Goal: Information Seeking & Learning: Learn about a topic

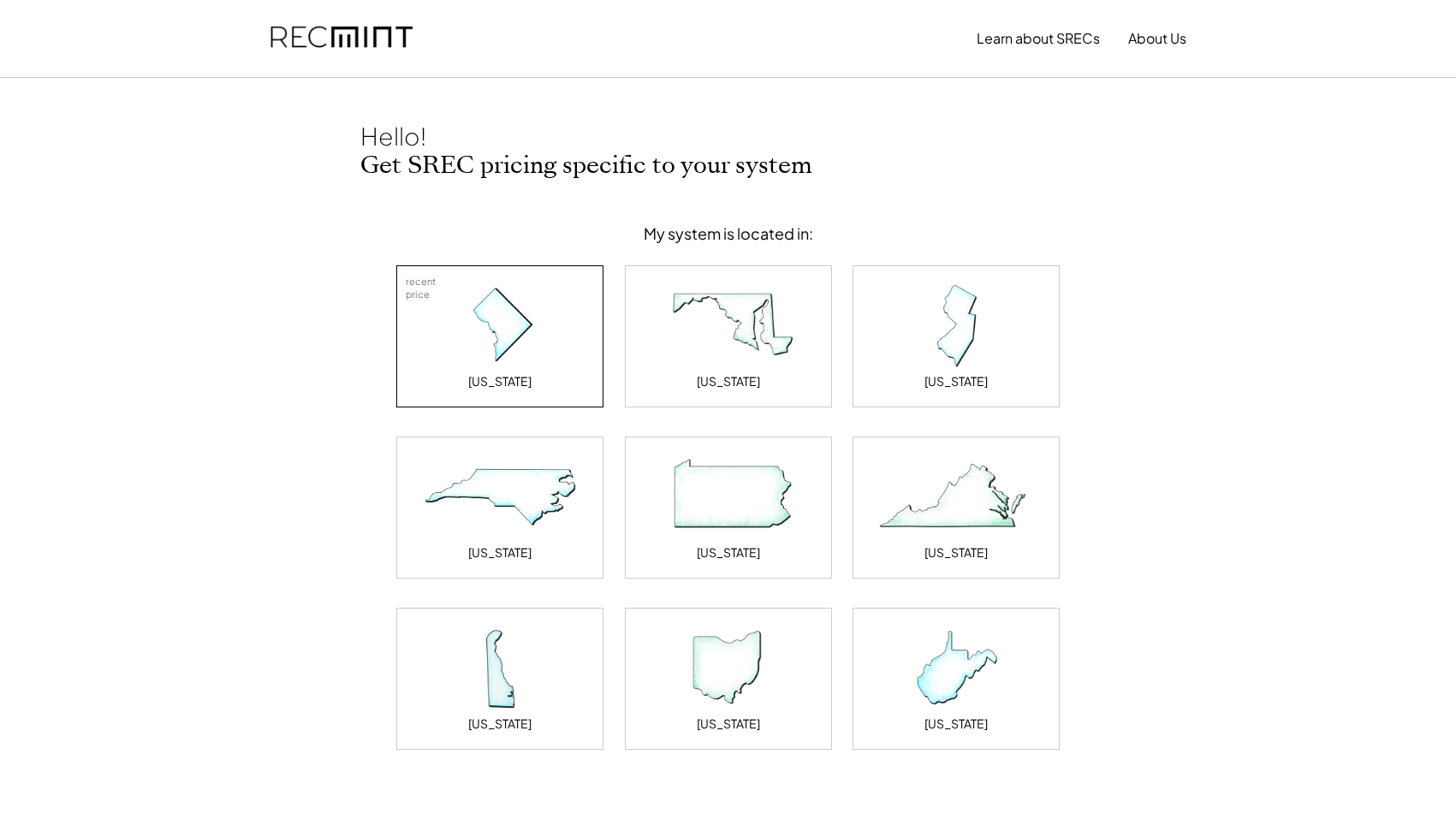
click at [532, 384] on div "[US_STATE]" at bounding box center [499, 382] width 64 height 18
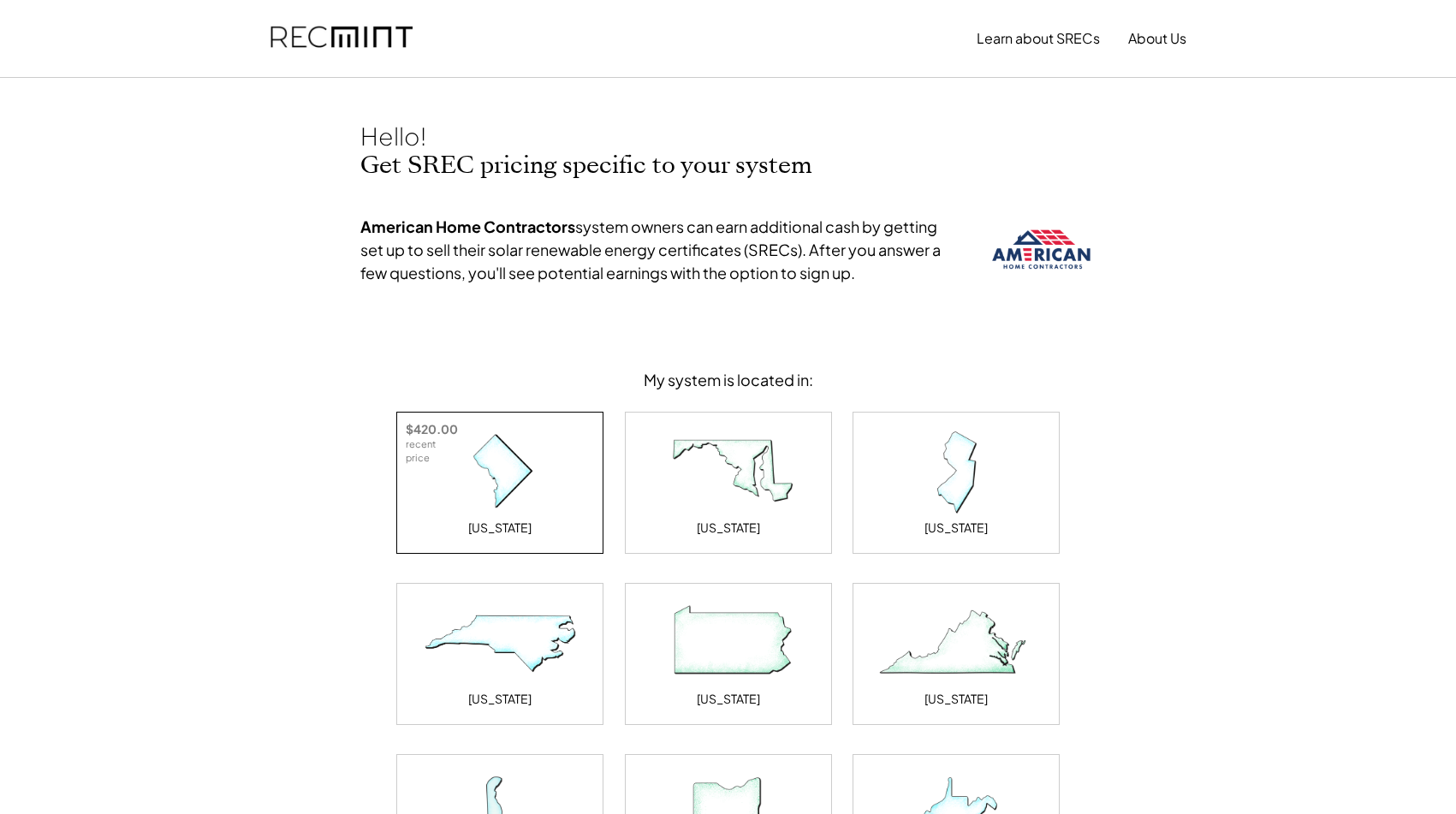
click at [494, 483] on img at bounding box center [499, 472] width 171 height 86
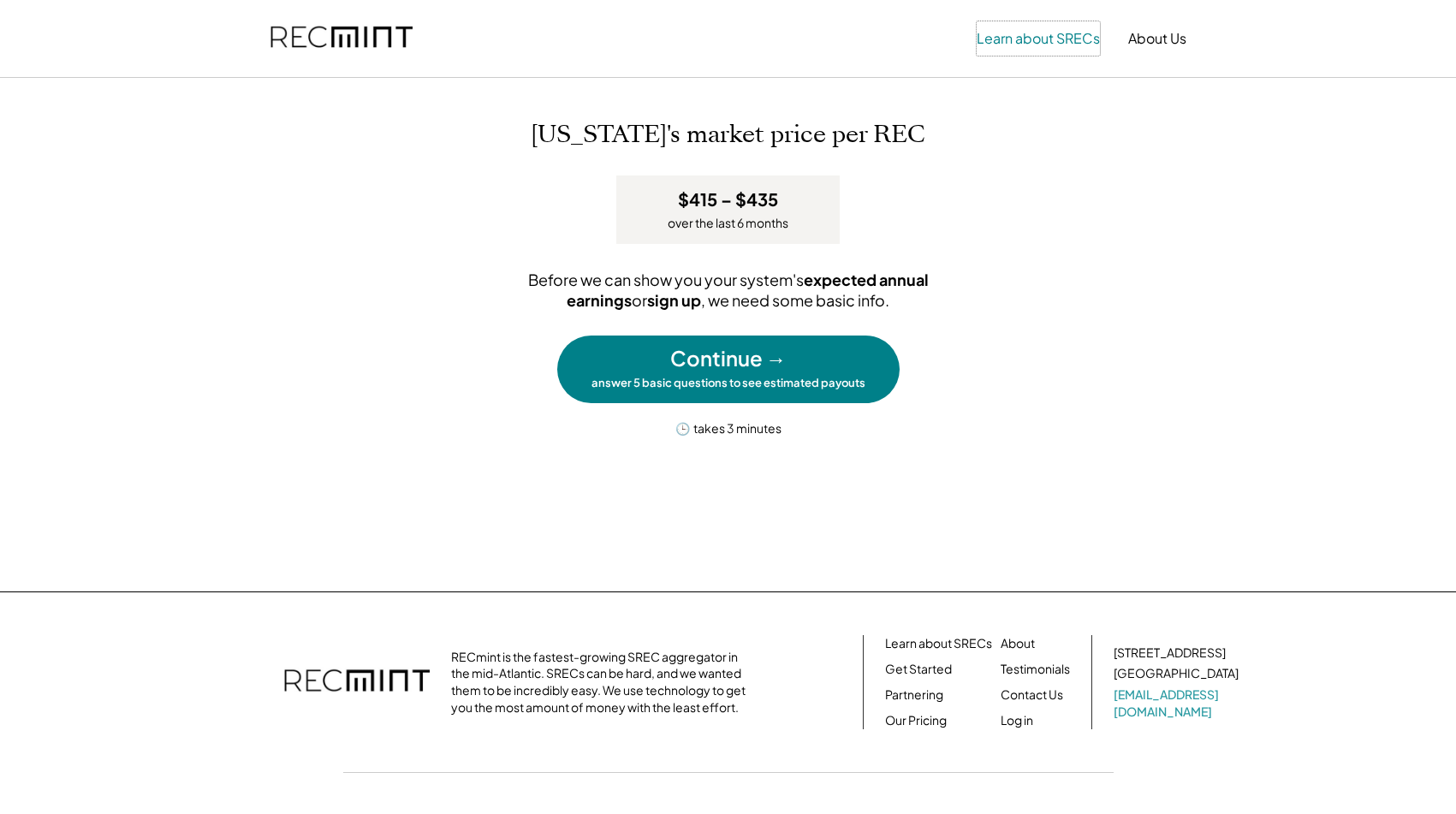
click at [1056, 40] on button "Learn about SRECs" at bounding box center [1037, 38] width 123 height 34
